Goal: Transaction & Acquisition: Book appointment/travel/reservation

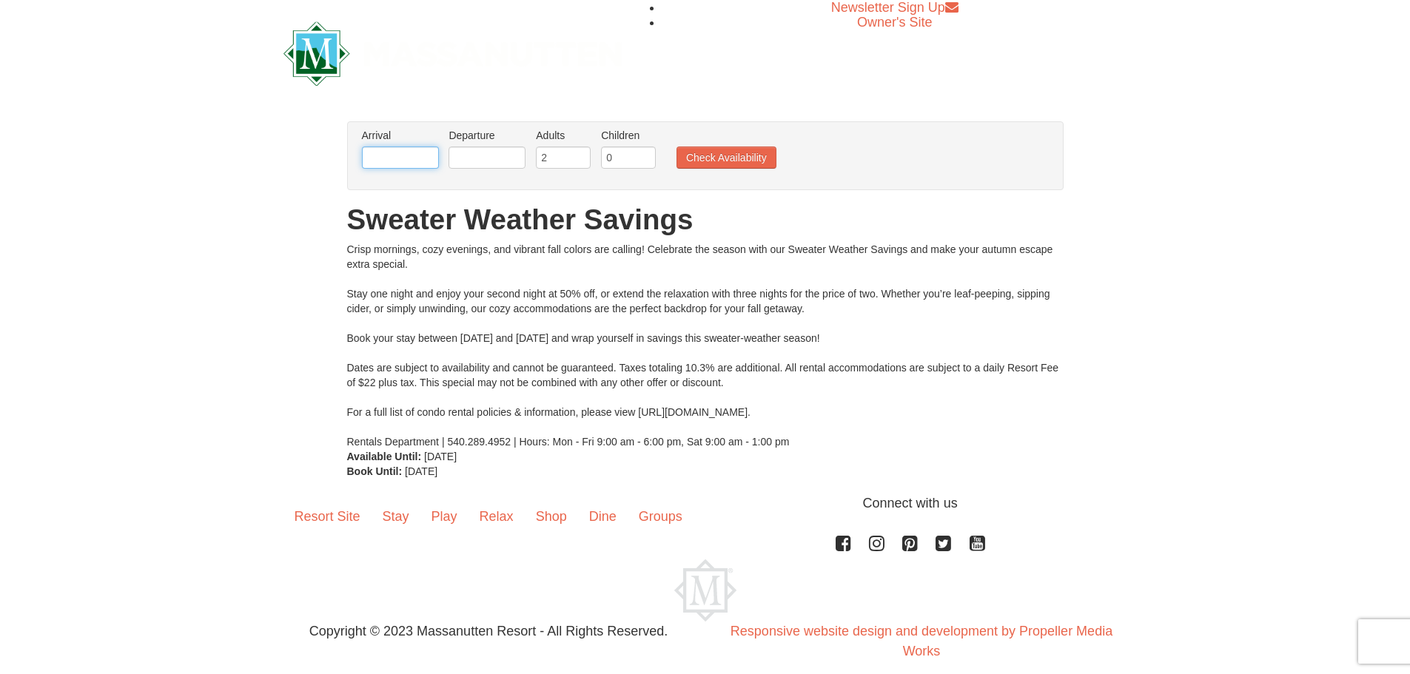
click at [400, 155] on input "text" at bounding box center [400, 158] width 77 height 22
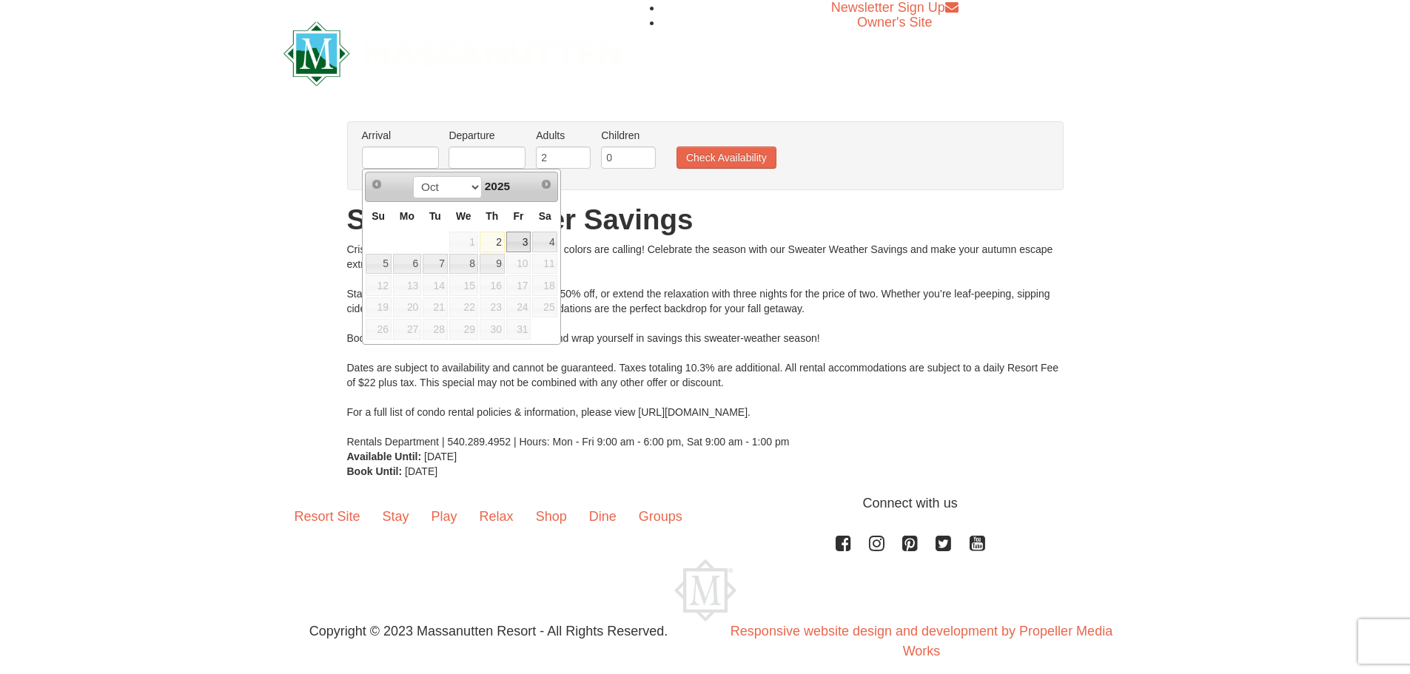
click at [522, 238] on link "3" at bounding box center [518, 242] width 25 height 21
type input "[DATE]"
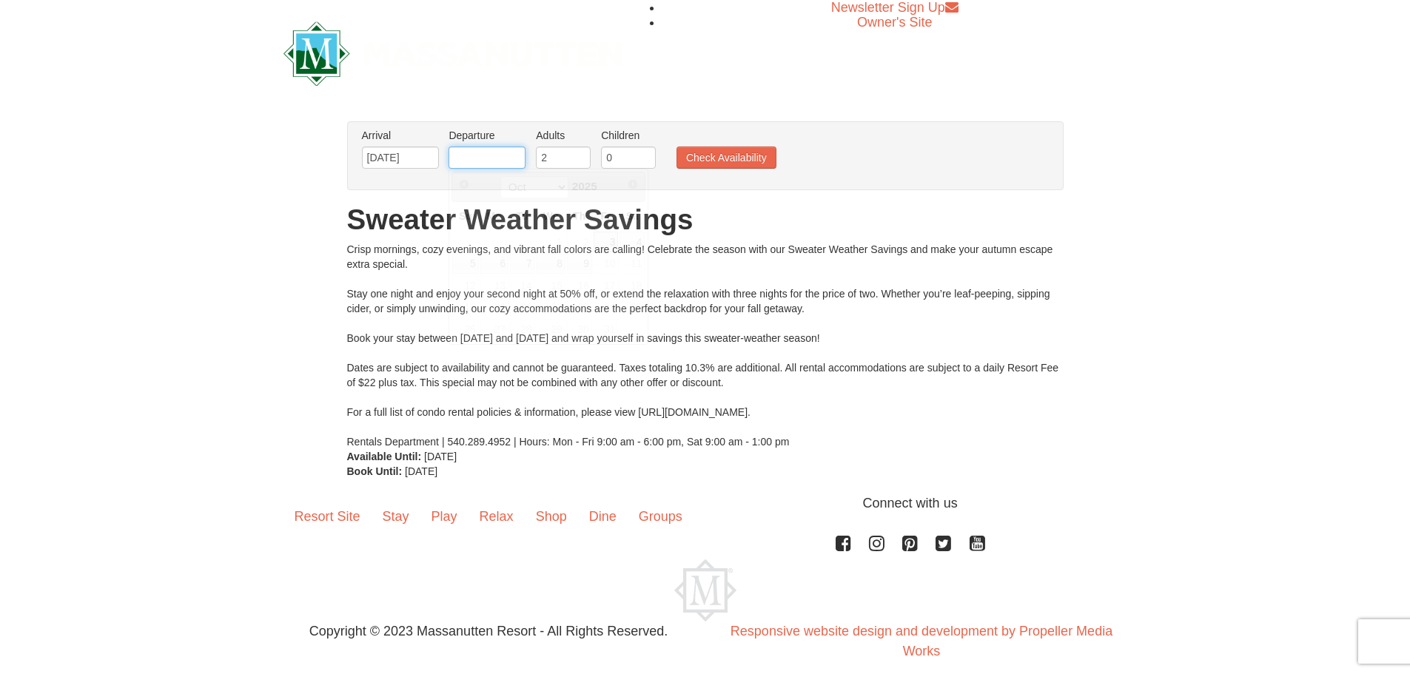
click at [490, 164] on input "text" at bounding box center [486, 158] width 77 height 22
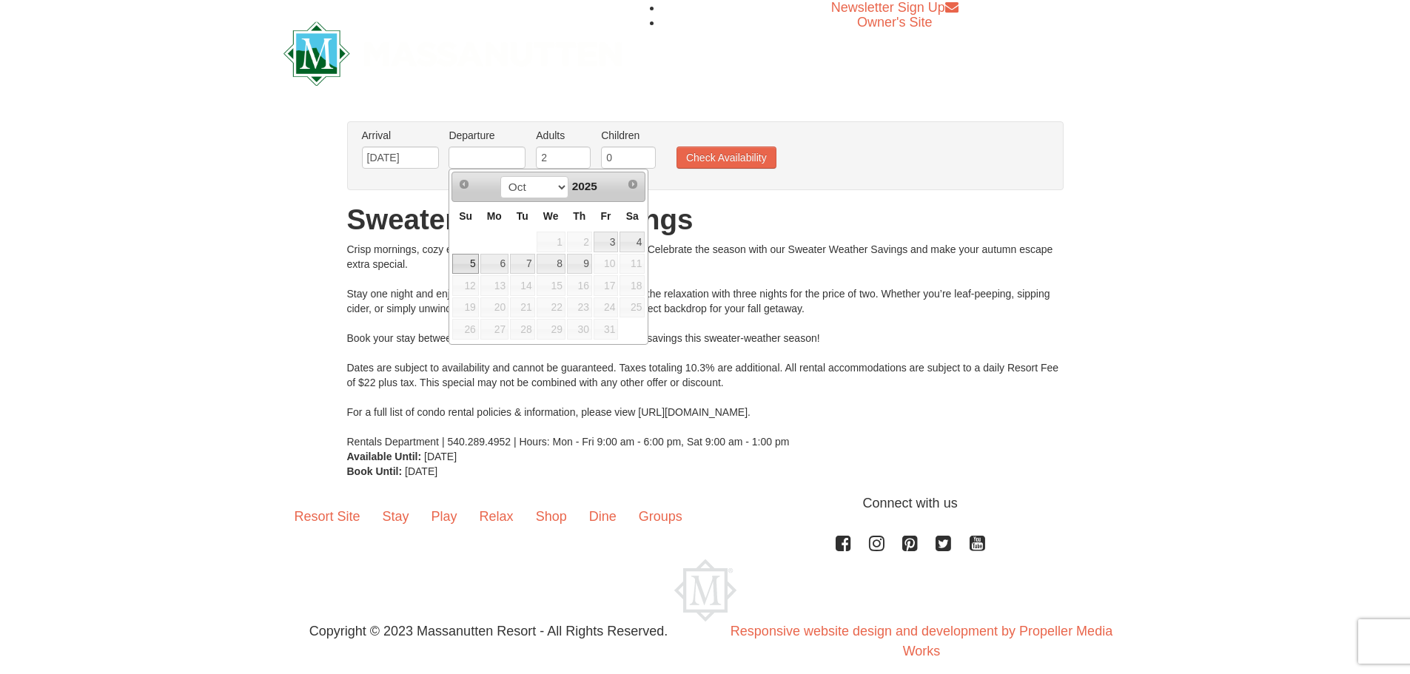
click at [463, 267] on link "5" at bounding box center [465, 264] width 26 height 21
type input "[DATE]"
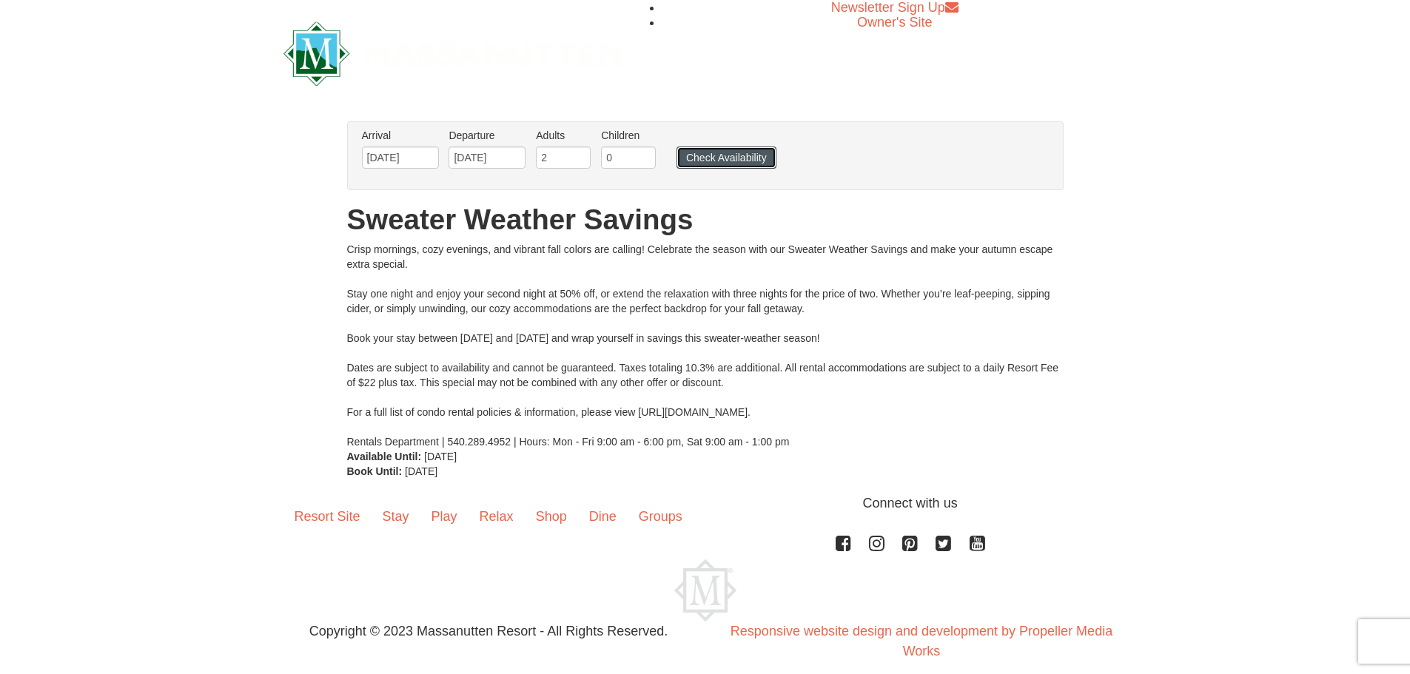
click at [733, 163] on button "Check Availability" at bounding box center [726, 158] width 100 height 22
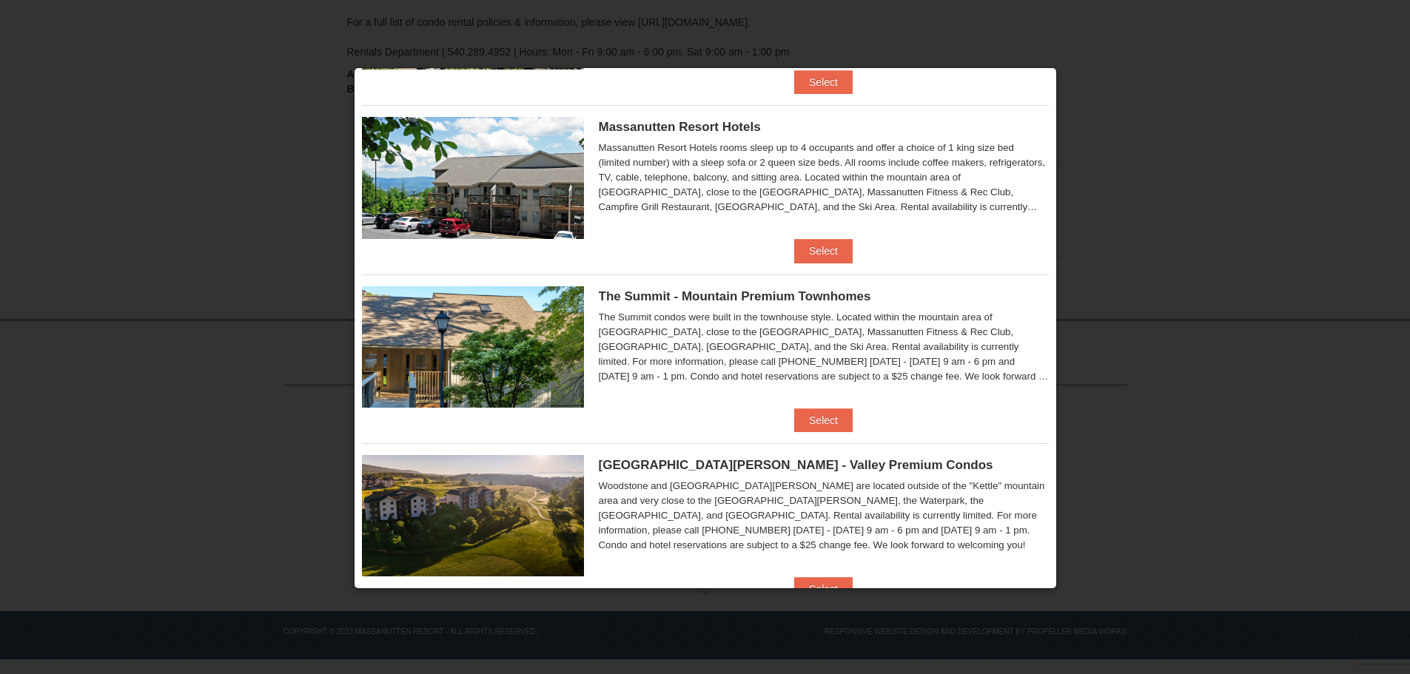
scroll to position [497, 0]
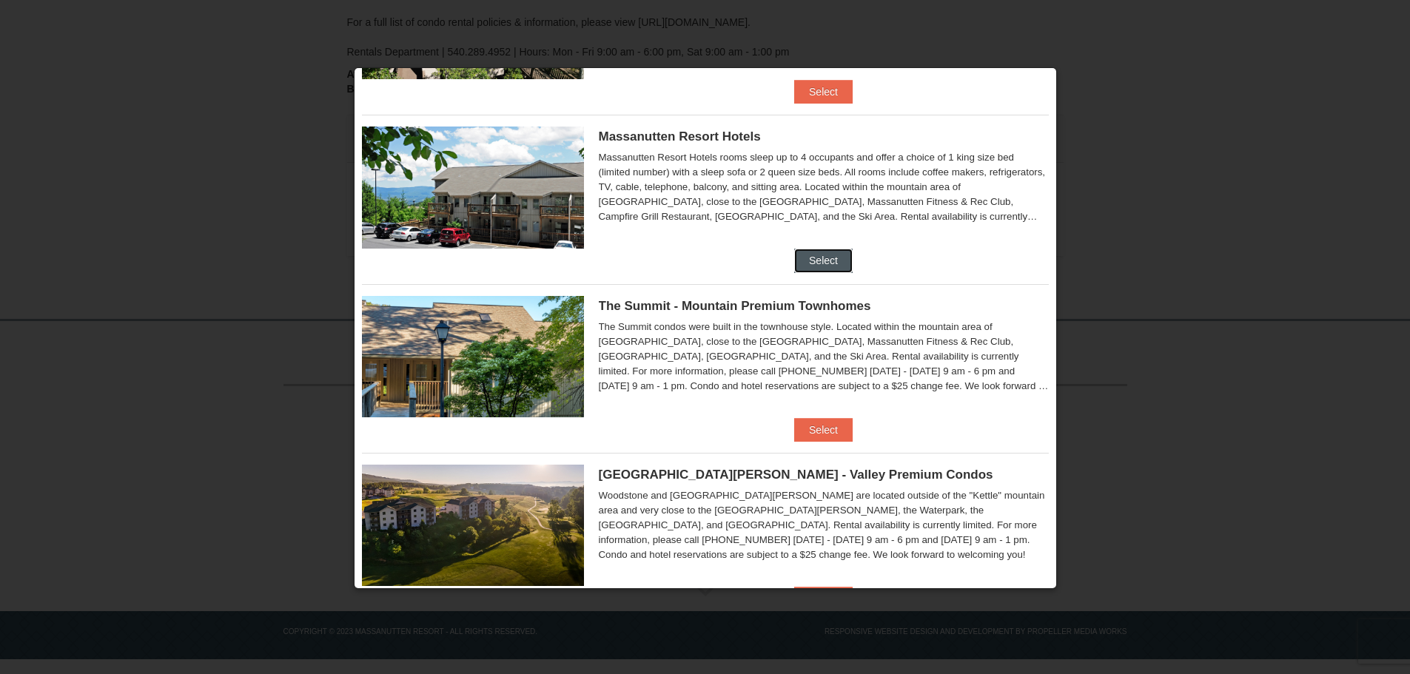
click at [828, 265] on button "Select" at bounding box center [823, 261] width 58 height 24
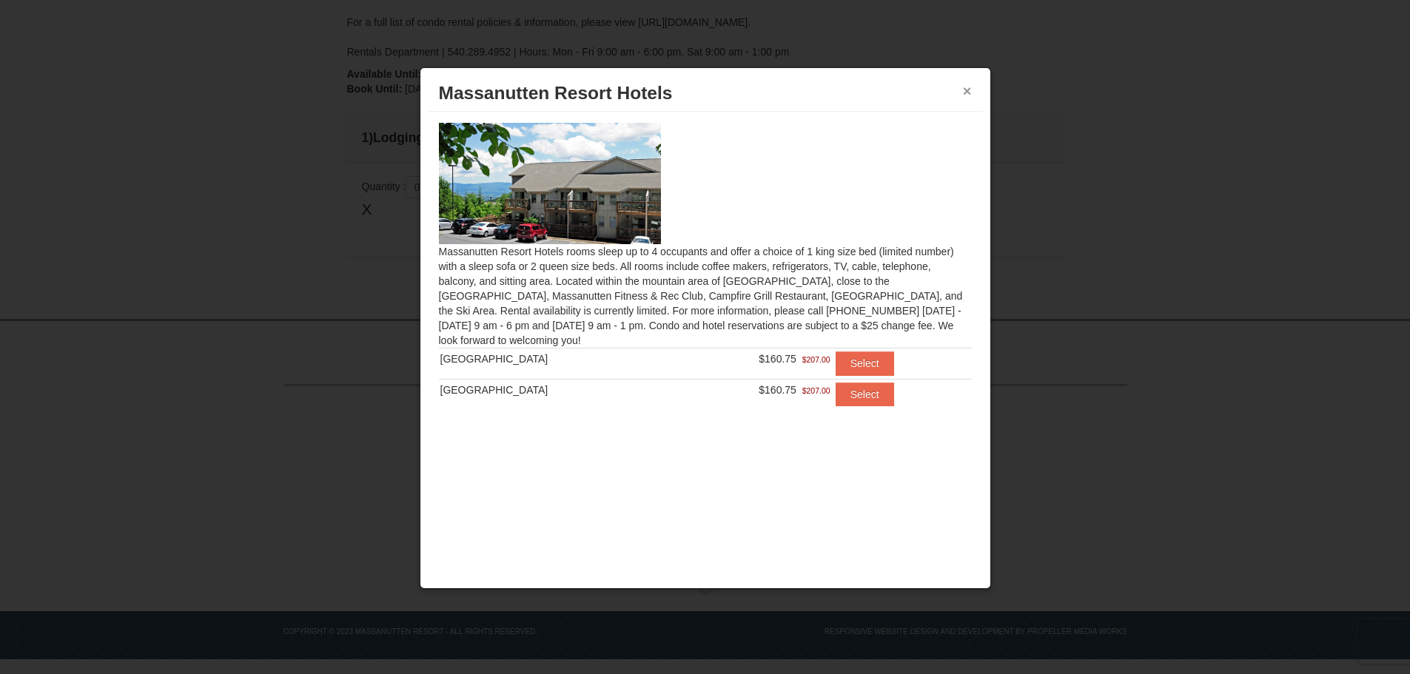
click at [965, 90] on button "×" at bounding box center [967, 91] width 9 height 15
